Goal: Task Accomplishment & Management: Complete application form

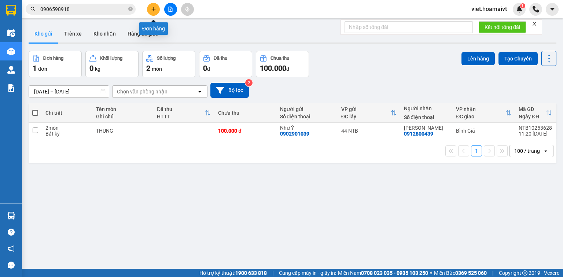
click at [154, 11] on icon "plus" at bounding box center [153, 9] width 5 height 5
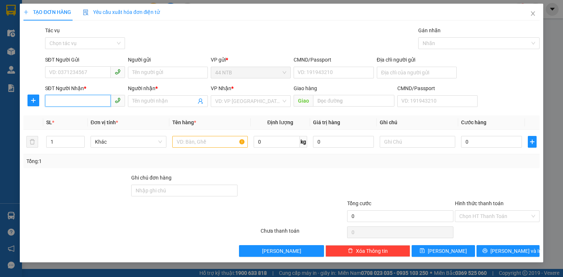
click at [81, 98] on input "SĐT Người Nhận *" at bounding box center [78, 101] width 66 height 12
type input "0948828933"
click at [89, 114] on div "0948828933 - [PERSON_NAME]" at bounding box center [85, 116] width 72 height 8
type input "QUYÊN"
type input "0948828933"
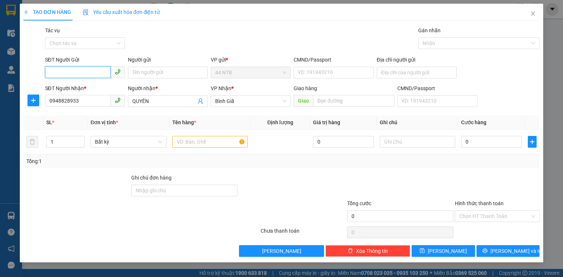
click at [70, 71] on input "SĐT Người Gửi" at bounding box center [78, 72] width 66 height 12
click at [79, 91] on div "0908784530 - THU" at bounding box center [84, 87] width 71 height 8
type input "0908784530"
type input "THU"
click at [178, 140] on input "text" at bounding box center [210, 142] width 76 height 12
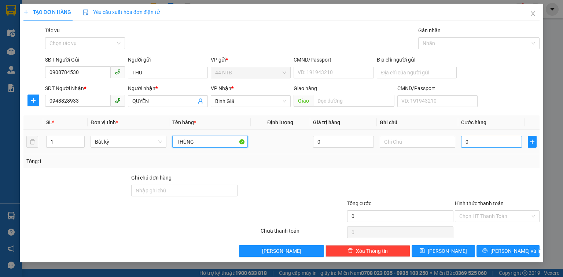
type input "THÙNG"
drag, startPoint x: 471, startPoint y: 142, endPoint x: 460, endPoint y: 141, distance: 11.8
click at [472, 142] on input "0" at bounding box center [491, 142] width 61 height 12
type input "3"
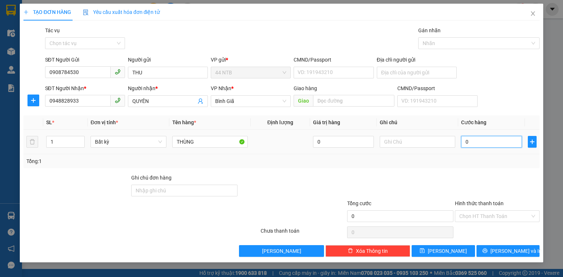
type input "3"
type input "30"
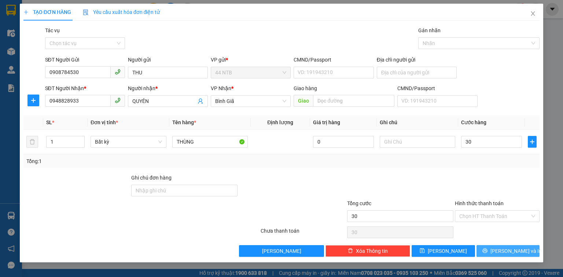
type input "30.000"
click at [523, 250] on button "[PERSON_NAME] và In" at bounding box center [507, 251] width 63 height 12
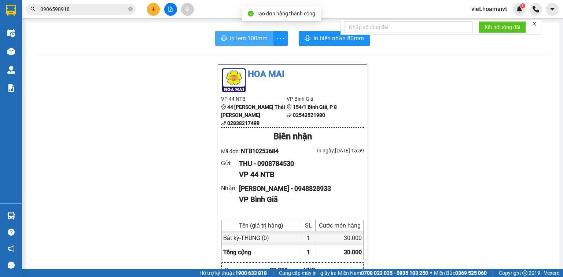
drag, startPoint x: 247, startPoint y: 43, endPoint x: 253, endPoint y: 42, distance: 5.5
click at [248, 42] on span "In tem 100mm" at bounding box center [249, 38] width 38 height 9
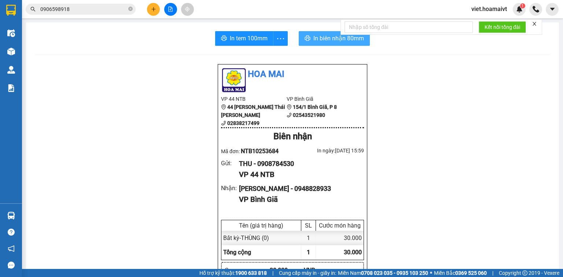
click at [319, 37] on span "In biên nhận 80mm" at bounding box center [338, 38] width 51 height 9
